Goal: Task Accomplishment & Management: Manage account settings

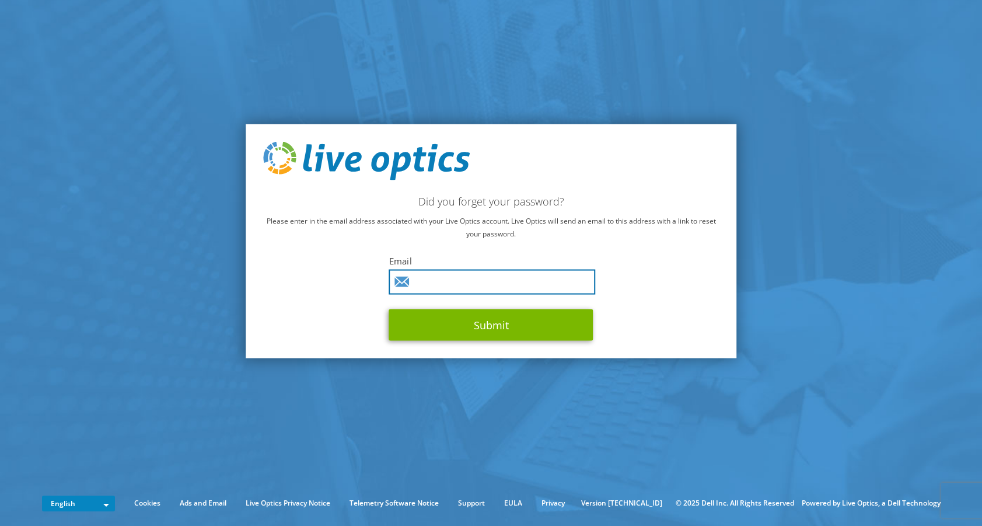
click at [494, 283] on input "text" at bounding box center [492, 281] width 207 height 25
type input "mzender@abtechsystems.com"
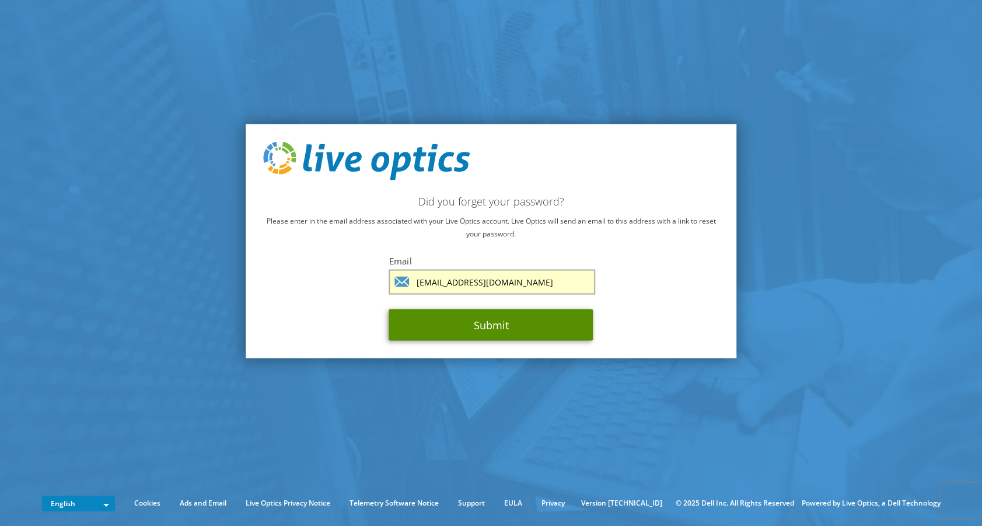
click at [489, 329] on button "Submit" at bounding box center [491, 325] width 204 height 32
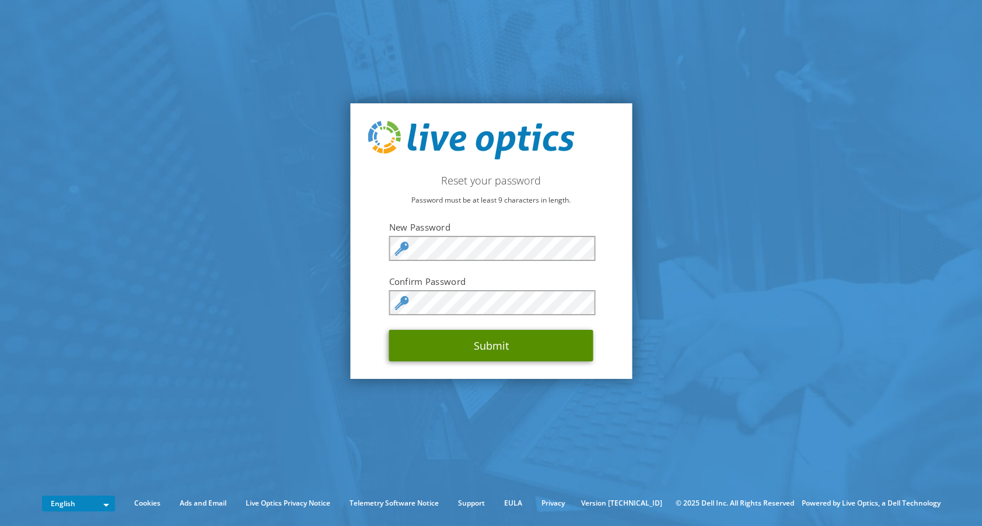
click at [467, 343] on button "Submit" at bounding box center [491, 346] width 204 height 32
